Goal: Information Seeking & Learning: Check status

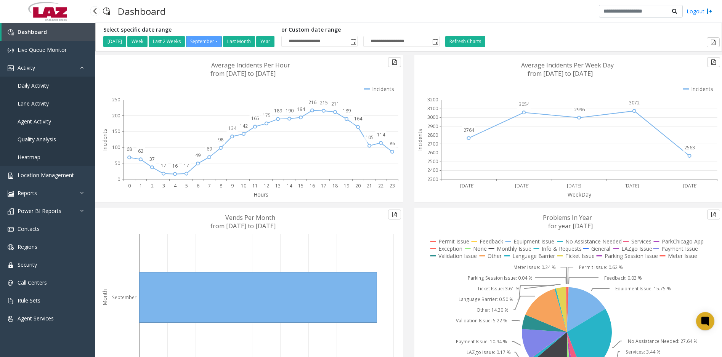
click at [45, 89] on link "Daily Activity" at bounding box center [47, 86] width 95 height 18
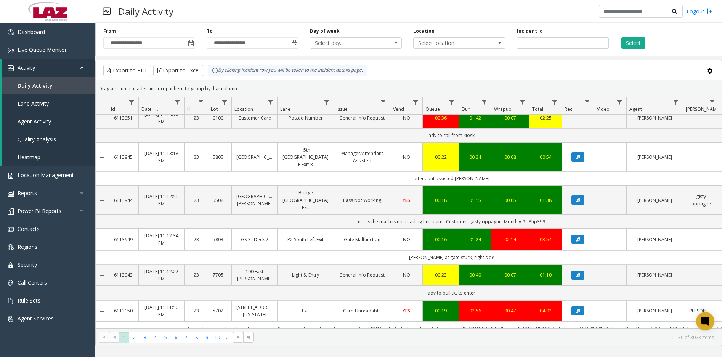
scroll to position [191, 0]
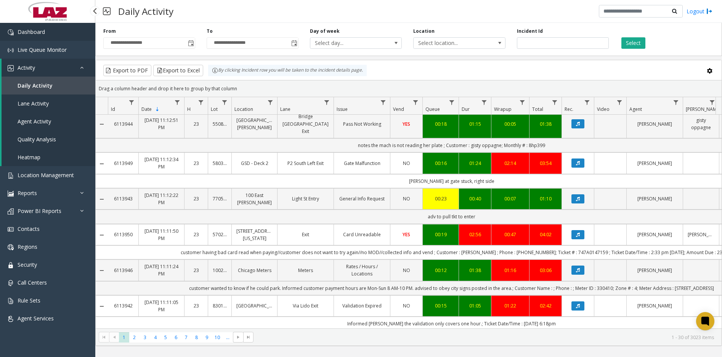
click at [67, 36] on link "Dashboard" at bounding box center [47, 32] width 95 height 18
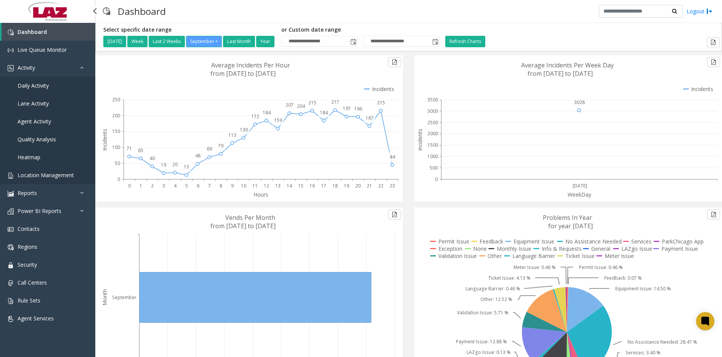
click at [61, 176] on span "Location Management" at bounding box center [46, 174] width 56 height 7
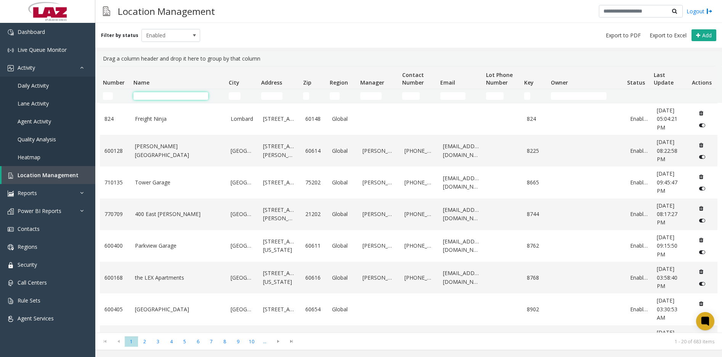
click at [165, 96] on input "Name Filter" at bounding box center [170, 96] width 75 height 8
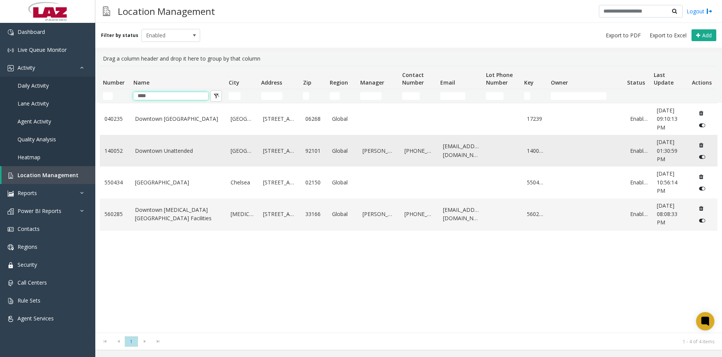
type input "****"
click at [169, 152] on link "Downtown Unattended" at bounding box center [178, 151] width 86 height 8
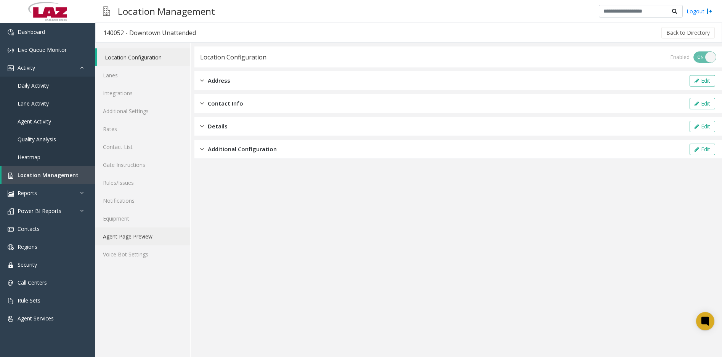
click at [120, 241] on link "Agent Page Preview" at bounding box center [142, 236] width 95 height 18
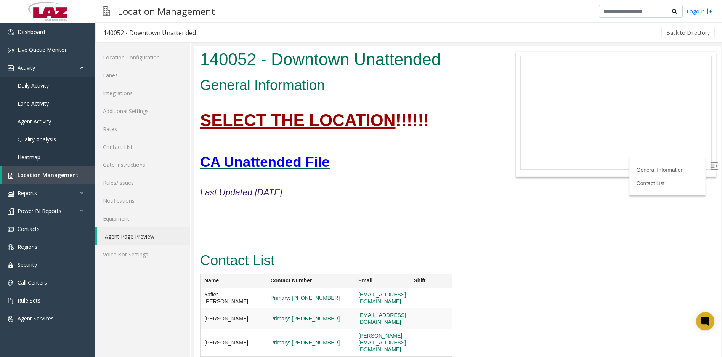
click at [302, 163] on font "CA Unattended File" at bounding box center [265, 162] width 130 height 16
click at [77, 30] on link "Dashboard" at bounding box center [47, 32] width 95 height 18
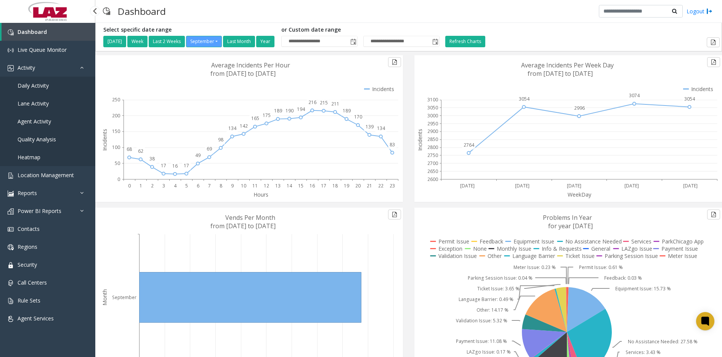
click at [42, 80] on link "Daily Activity" at bounding box center [47, 86] width 95 height 18
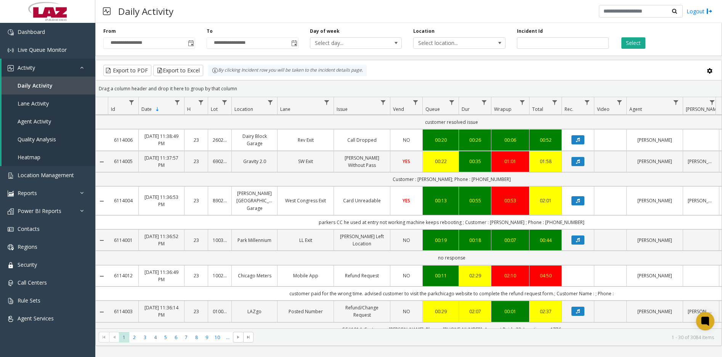
scroll to position [305, 0]
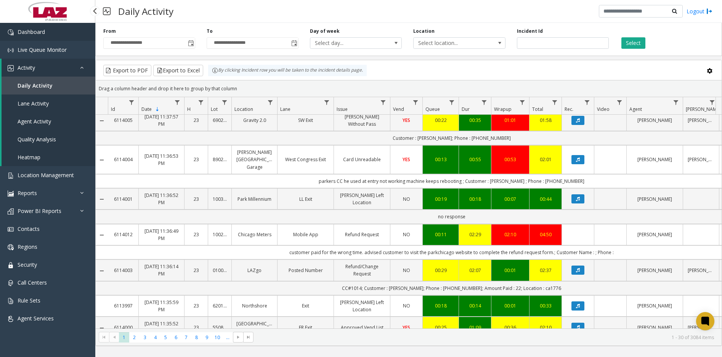
click at [74, 34] on link "Dashboard" at bounding box center [47, 32] width 95 height 18
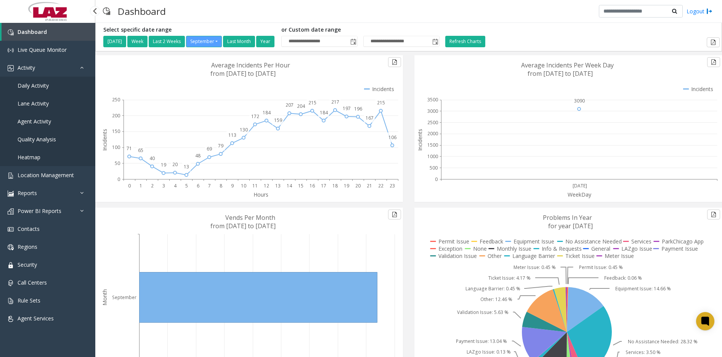
click at [43, 87] on span "Daily Activity" at bounding box center [33, 85] width 31 height 7
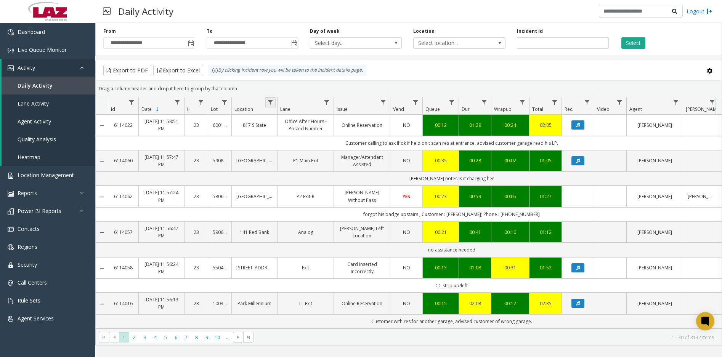
click at [272, 97] on link "Data table" at bounding box center [270, 102] width 10 height 10
click at [286, 139] on input "Location Filter" at bounding box center [303, 135] width 65 height 13
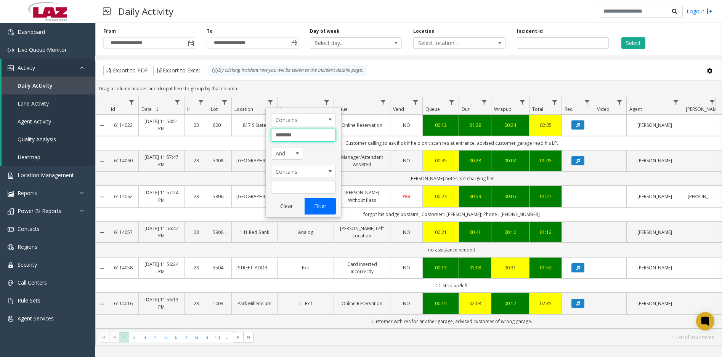
type input "********"
click at [326, 203] on button "Filter" at bounding box center [319, 206] width 31 height 17
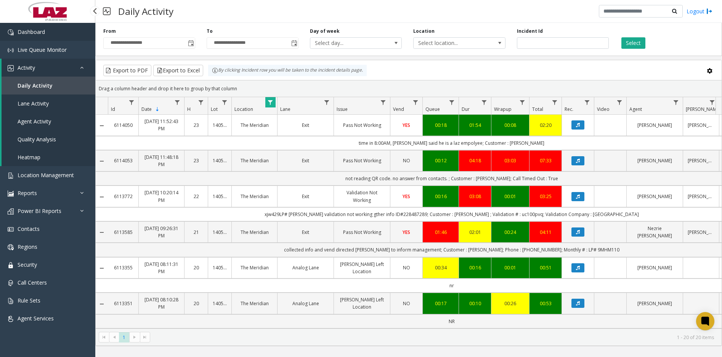
click at [81, 33] on link "Dashboard" at bounding box center [47, 32] width 95 height 18
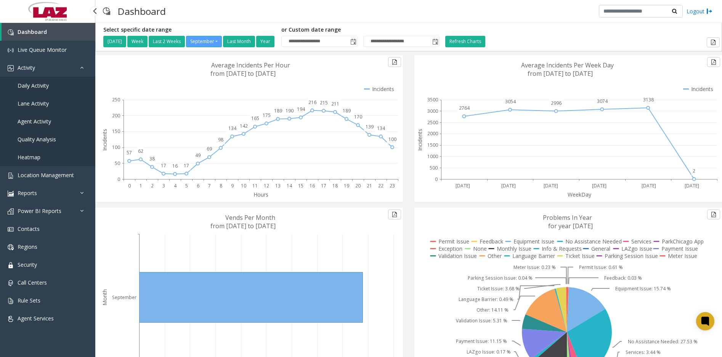
click at [44, 32] on span "Dashboard" at bounding box center [32, 31] width 29 height 7
